Goal: Task Accomplishment & Management: Manage account settings

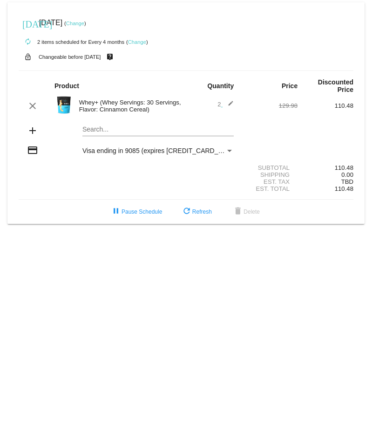
click at [213, 35] on div "autorenew 2 items scheduled for Every 4 months ( Change )" at bounding box center [186, 41] width 335 height 19
click at [84, 23] on link "Change" at bounding box center [75, 24] width 18 height 6
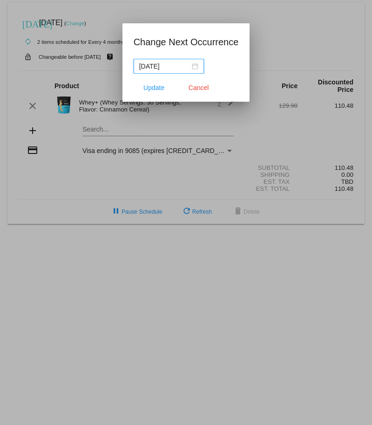
click at [197, 66] on div "[DATE]" at bounding box center [168, 66] width 59 height 10
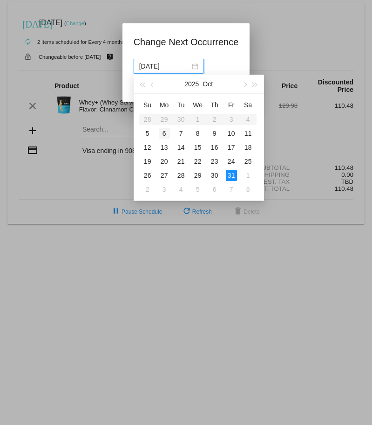
click at [165, 132] on div "6" at bounding box center [164, 133] width 11 height 11
type input "[DATE]"
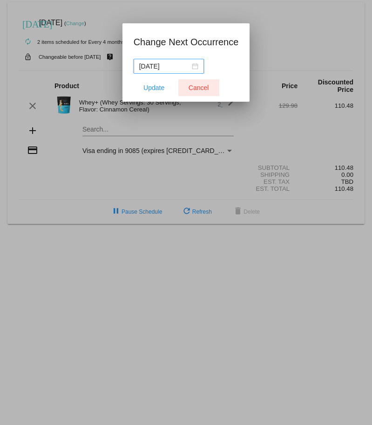
click at [205, 83] on button "Cancel" at bounding box center [199, 87] width 41 height 17
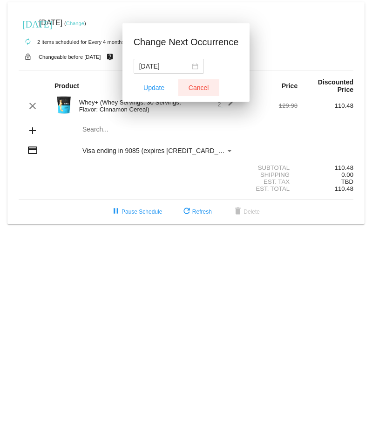
click at [313, 34] on div "autorenew 2 items scheduled for Every 4 months ( Change )" at bounding box center [186, 41] width 335 height 19
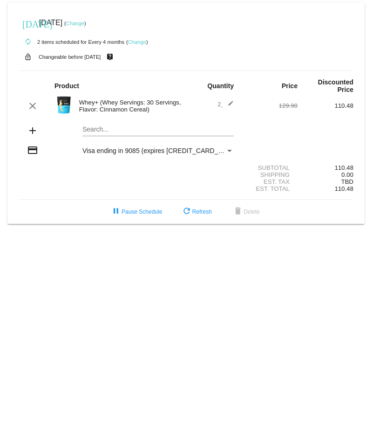
click at [136, 41] on link "Change" at bounding box center [137, 42] width 18 height 6
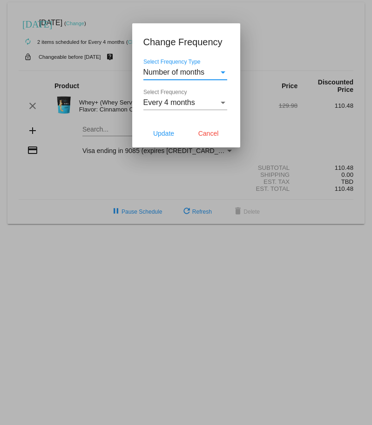
click at [183, 103] on span "Every 4 months" at bounding box center [170, 102] width 52 height 8
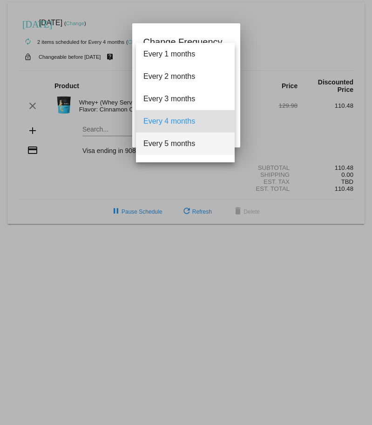
scroll to position [19, 0]
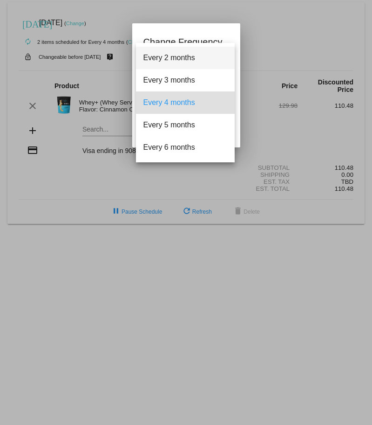
click at [174, 60] on span "Every 2 months" at bounding box center [186, 58] width 84 height 22
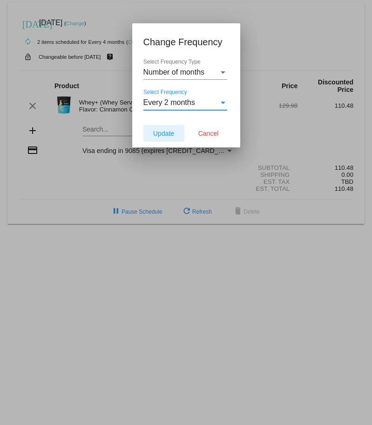
click at [171, 134] on span "Update" at bounding box center [163, 133] width 21 height 7
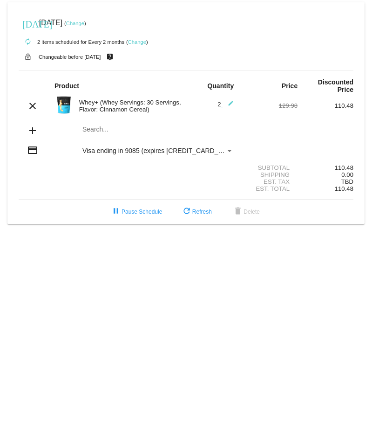
click at [213, 34] on div "autorenew 2 items scheduled for Every 2 months ( Change )" at bounding box center [186, 41] width 335 height 19
click at [84, 21] on link "Change" at bounding box center [75, 24] width 18 height 6
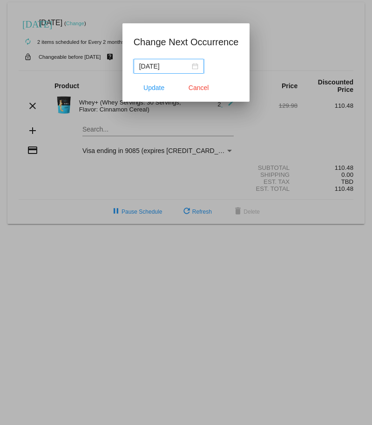
click at [172, 71] on input "[DATE]" at bounding box center [164, 66] width 51 height 10
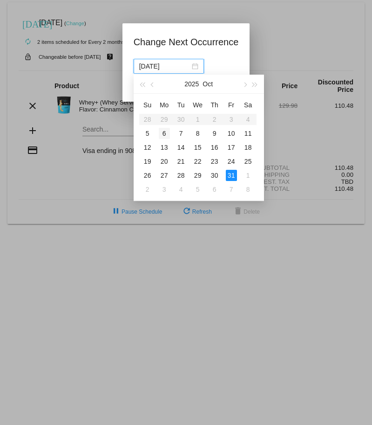
click at [163, 133] on div "6" at bounding box center [164, 133] width 11 height 11
type input "[DATE]"
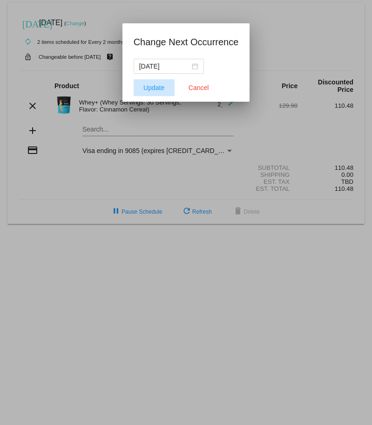
click at [153, 89] on span "Update" at bounding box center [154, 87] width 21 height 7
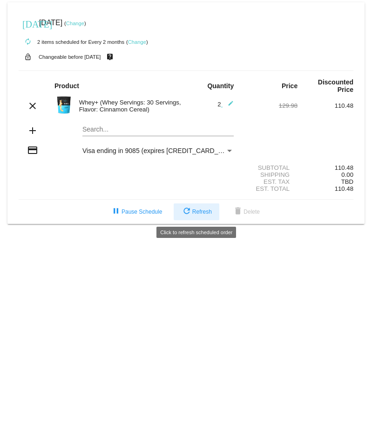
click at [193, 212] on span "refresh Refresh" at bounding box center [196, 211] width 31 height 7
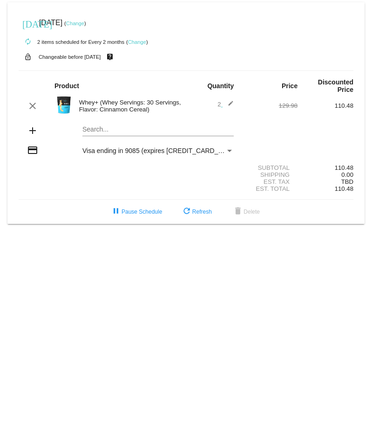
click at [229, 245] on body "[DATE] [DATE] ( Change ) autorenew 2 items scheduled for Every 2 months ( Chang…" at bounding box center [186, 212] width 372 height 425
